Goal: Information Seeking & Learning: Understand process/instructions

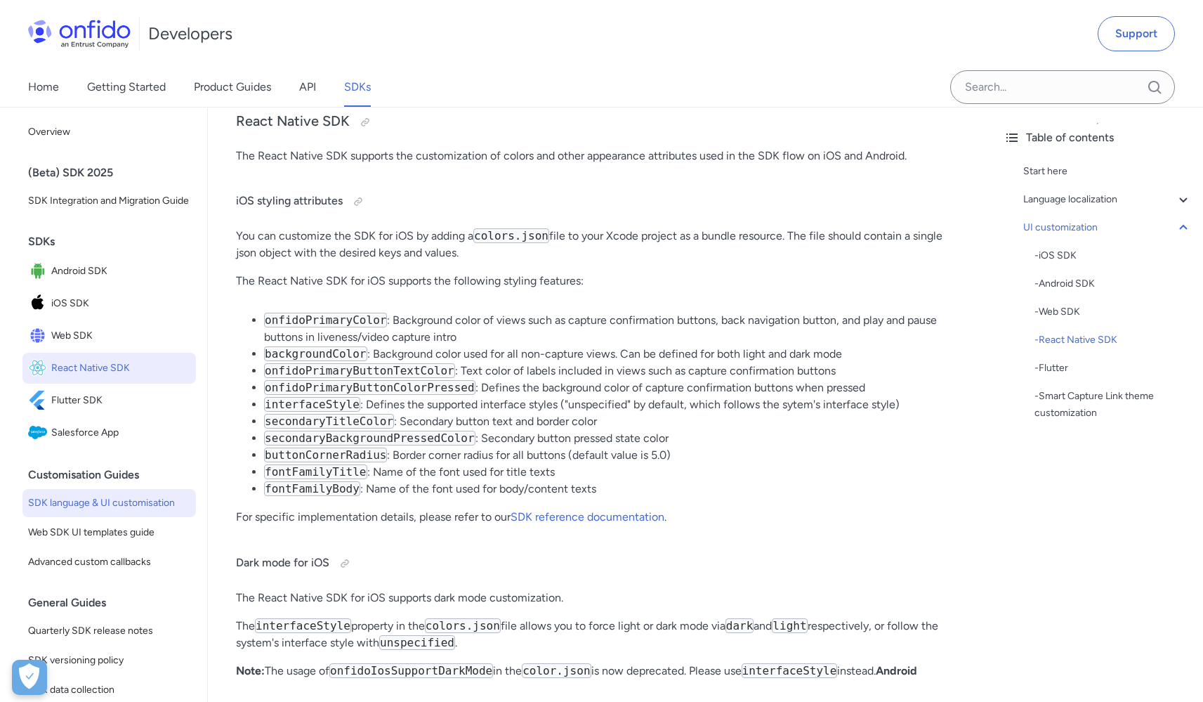
click at [91, 378] on span "React Native SDK" at bounding box center [120, 368] width 139 height 20
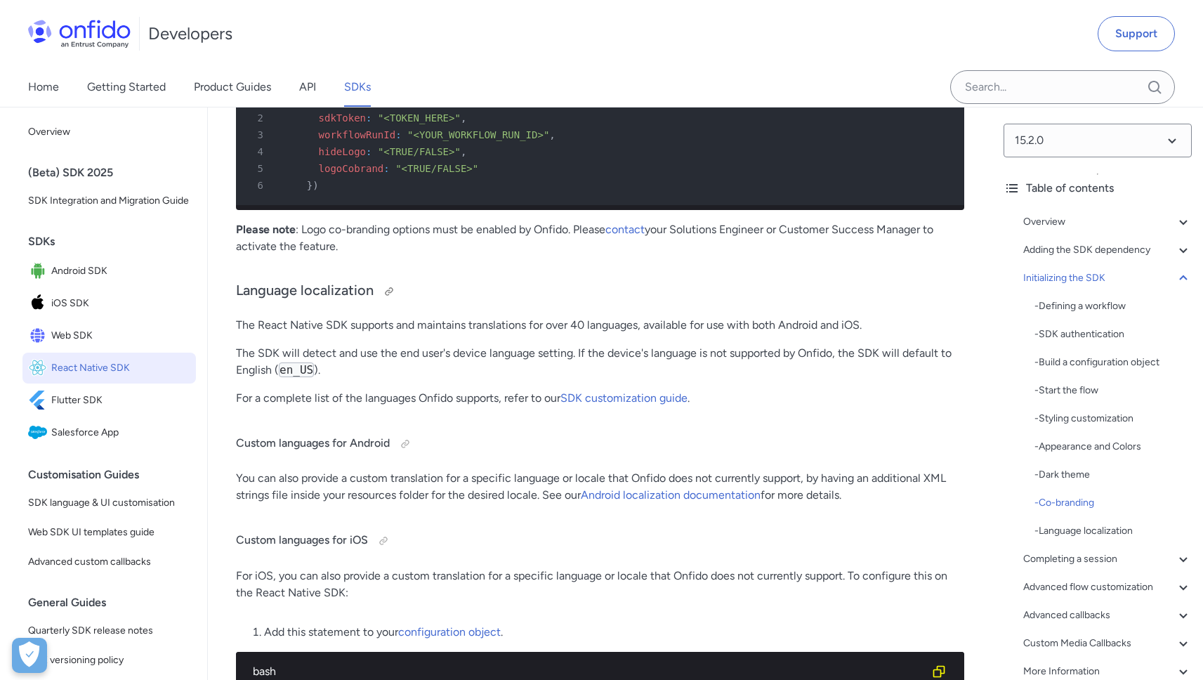
scroll to position [11084, 0]
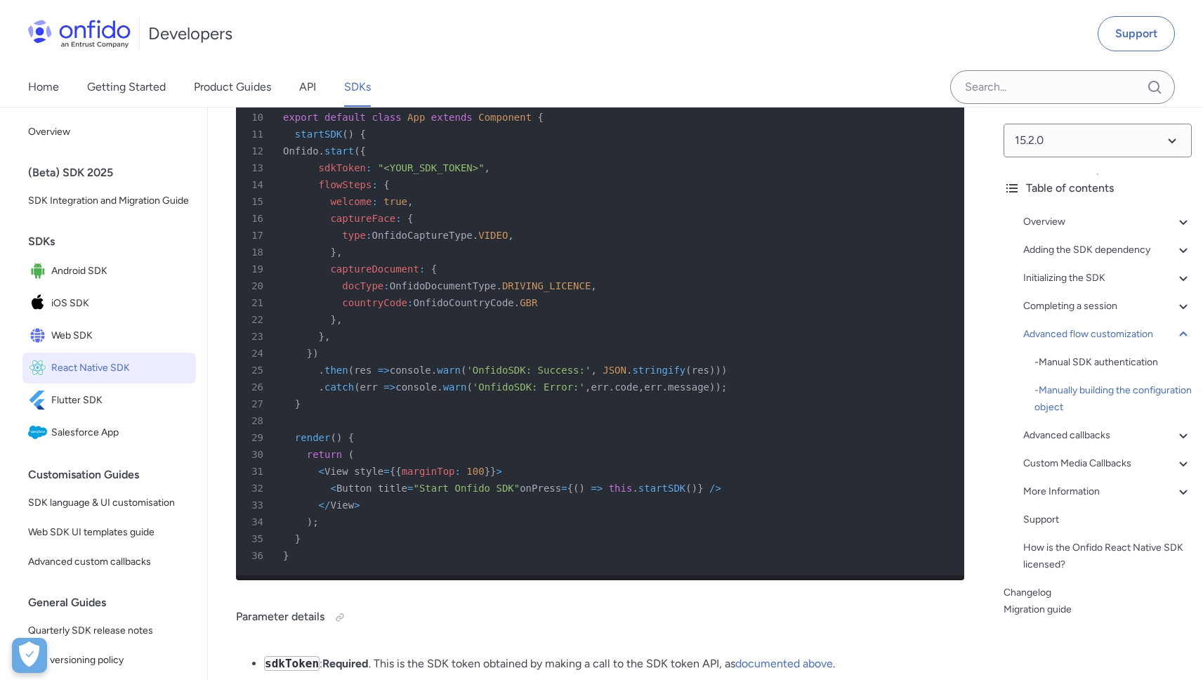
click at [471, 227] on div "16 captureFace : {" at bounding box center [593, 218] width 703 height 17
click at [445, 241] on span "OnfidoCaptureType" at bounding box center [422, 235] width 100 height 11
click at [463, 292] on span "OnfidoDocumentType" at bounding box center [443, 285] width 107 height 11
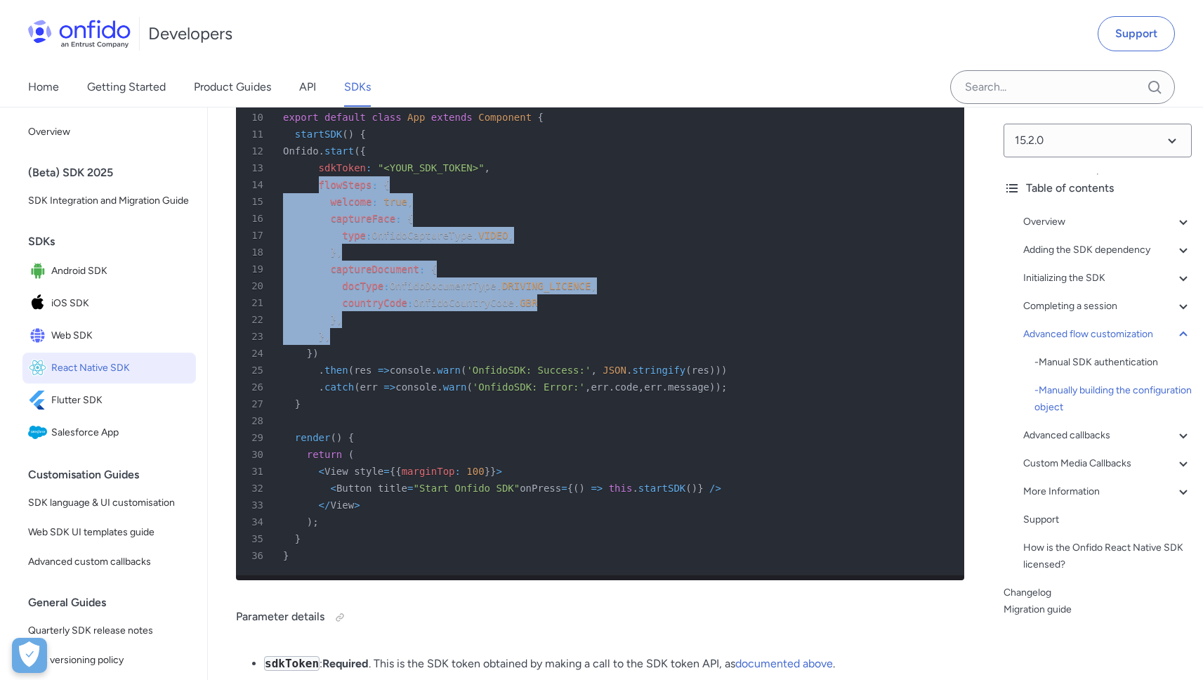
drag, startPoint x: 321, startPoint y: 346, endPoint x: 339, endPoint y: 490, distance: 145.1
click at [339, 490] on pre "1 import React , { Component } from 'react' ; 2 import { Button , View } from '…" at bounding box center [600, 260] width 729 height 629
copy pre "flowSteps : { 15 welcome : true , 16 captureFace : { 17 type : OnfidoCaptureTyp…"
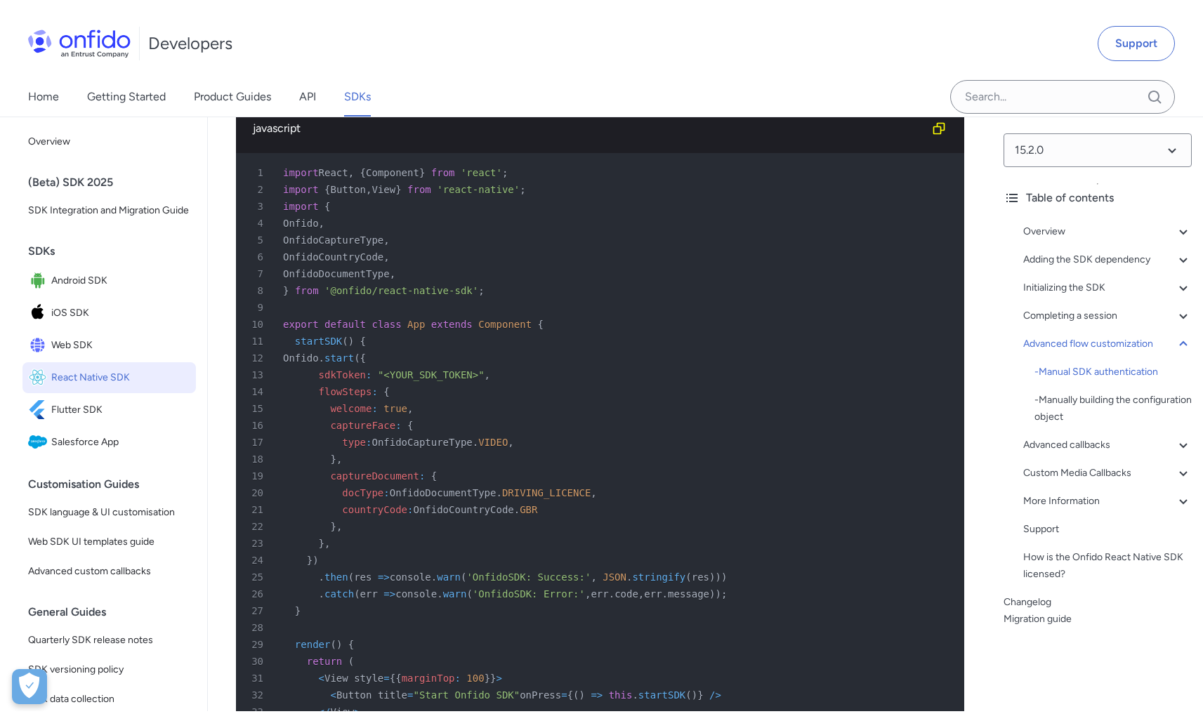
scroll to position [11150, 0]
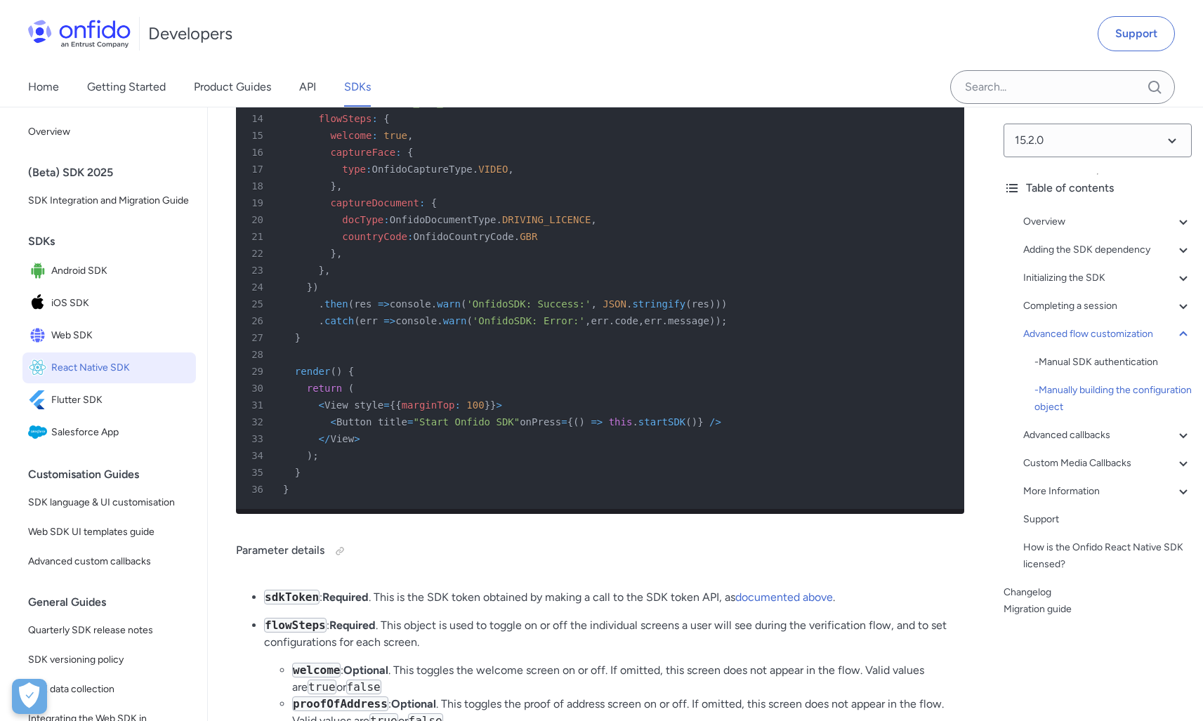
click at [615, 178] on div "17 type : OnfidoCaptureType . VIDEO ," at bounding box center [593, 169] width 703 height 17
click at [657, 178] on div "17 type : OnfidoCaptureType . VIDEO ," at bounding box center [593, 169] width 703 height 17
